Goal: Information Seeking & Learning: Stay updated

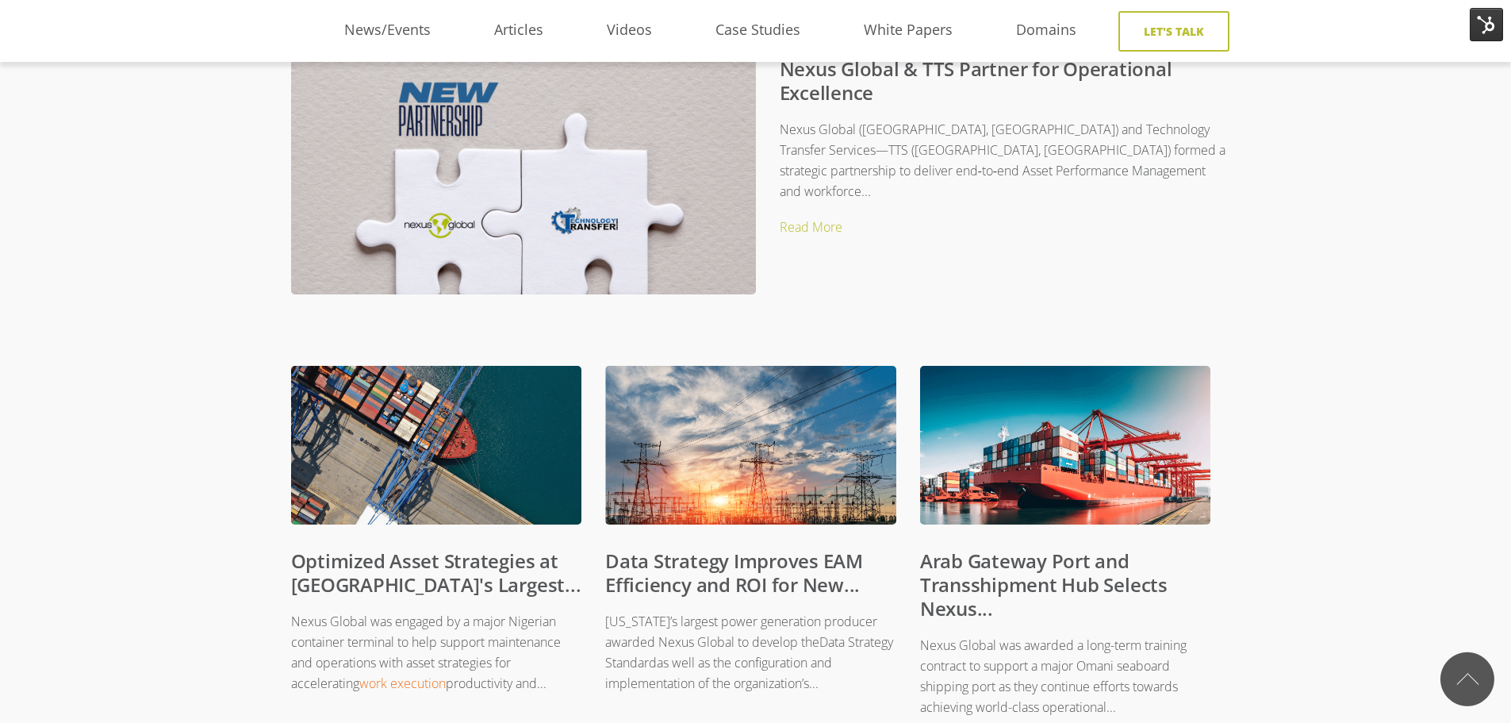
scroll to position [477, 12]
